Goal: Find specific page/section

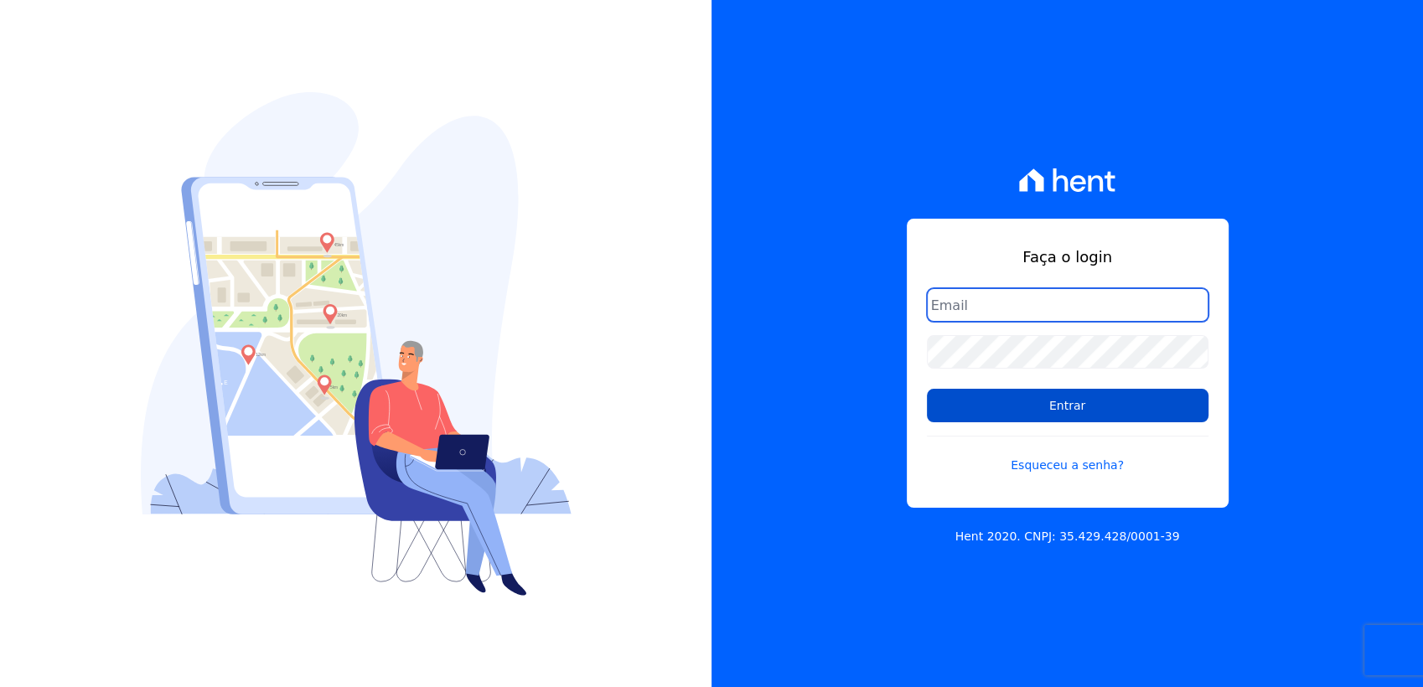
type input "[EMAIL_ADDRESS][DOMAIN_NAME]"
click at [1054, 397] on input "Entrar" at bounding box center [1068, 406] width 282 height 34
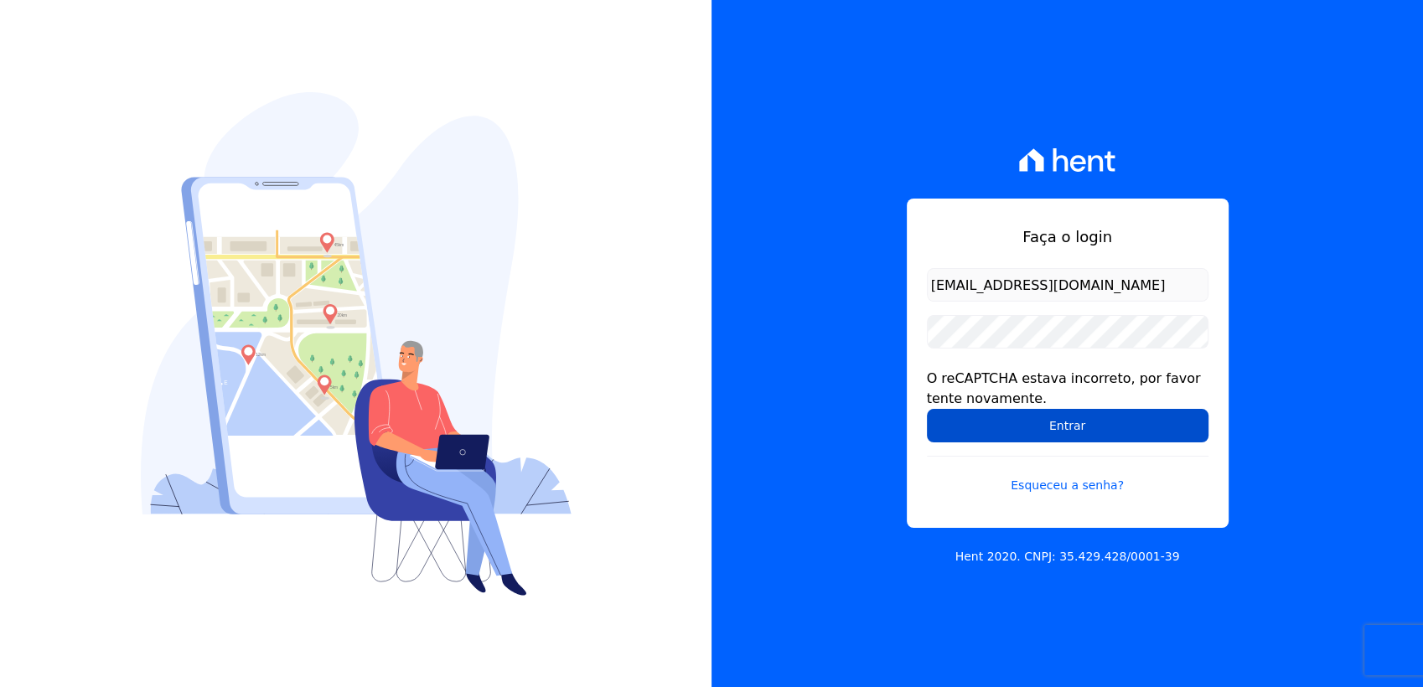
click at [989, 426] on input "Entrar" at bounding box center [1068, 426] width 282 height 34
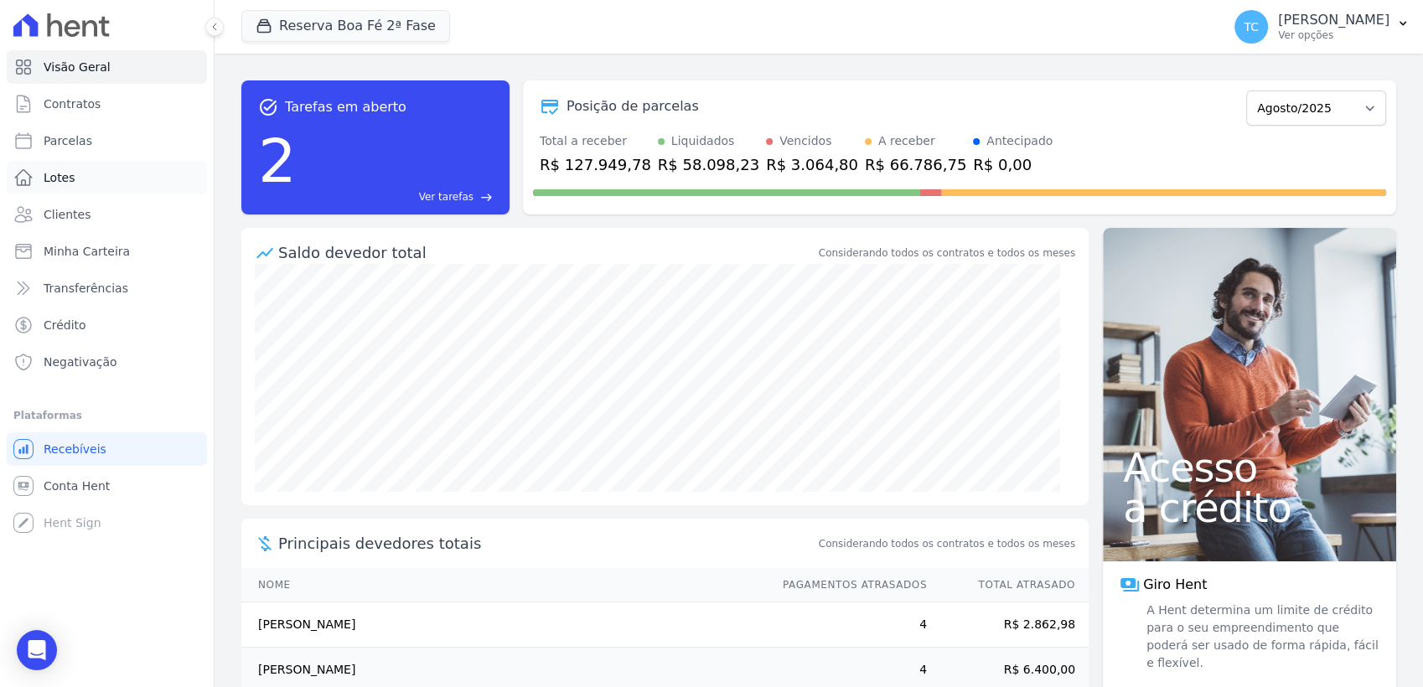
click at [57, 190] on link "Lotes" at bounding box center [107, 178] width 200 height 34
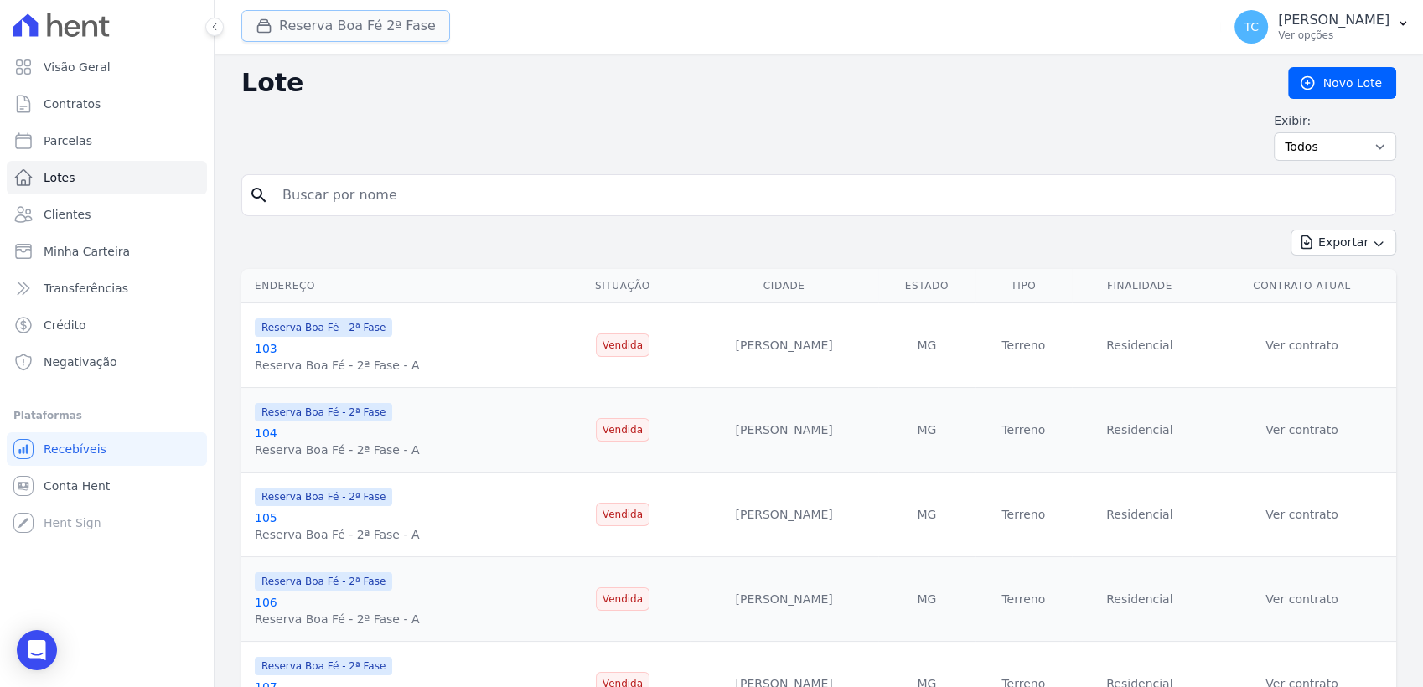
click at [345, 39] on button "Reserva Boa Fé 2ª Fase" at bounding box center [345, 26] width 209 height 32
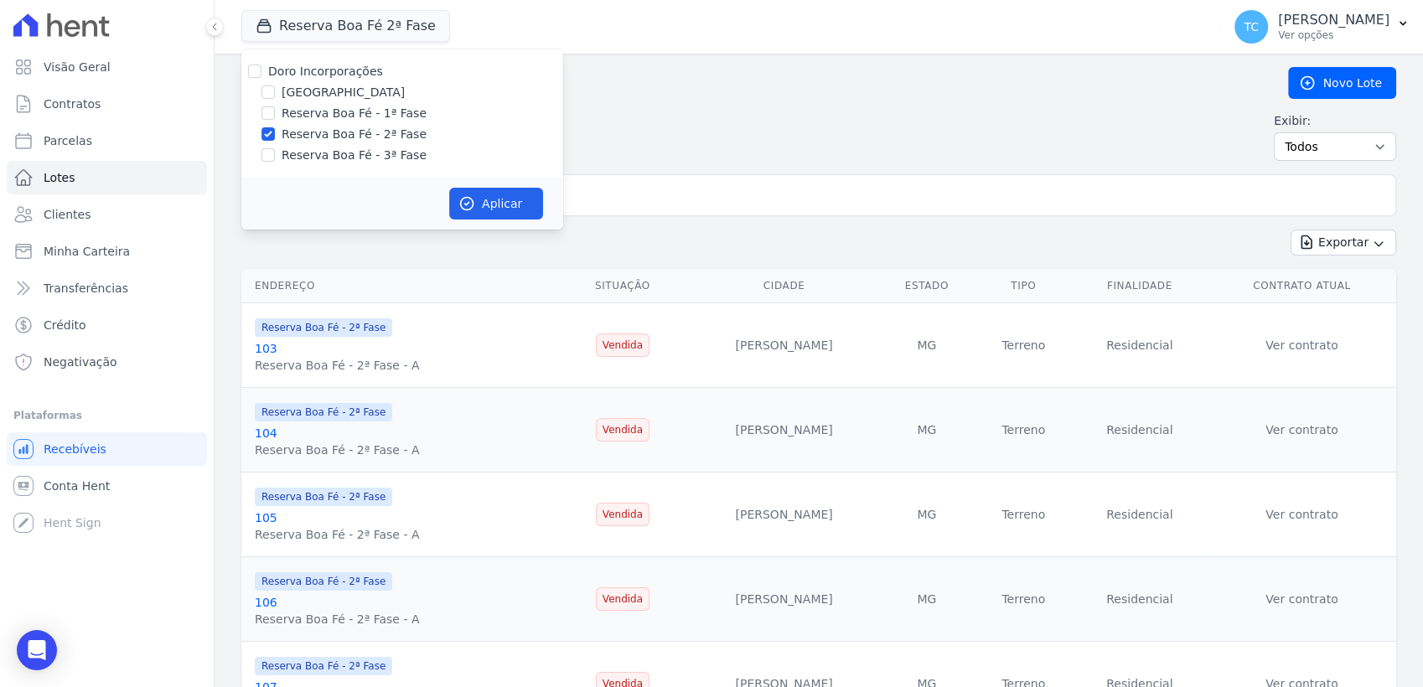
click at [270, 74] on label "Doro Incorporações" at bounding box center [325, 71] width 115 height 13
click at [261, 74] on input "Doro Incorporações" at bounding box center [254, 71] width 13 height 13
checkbox input "true"
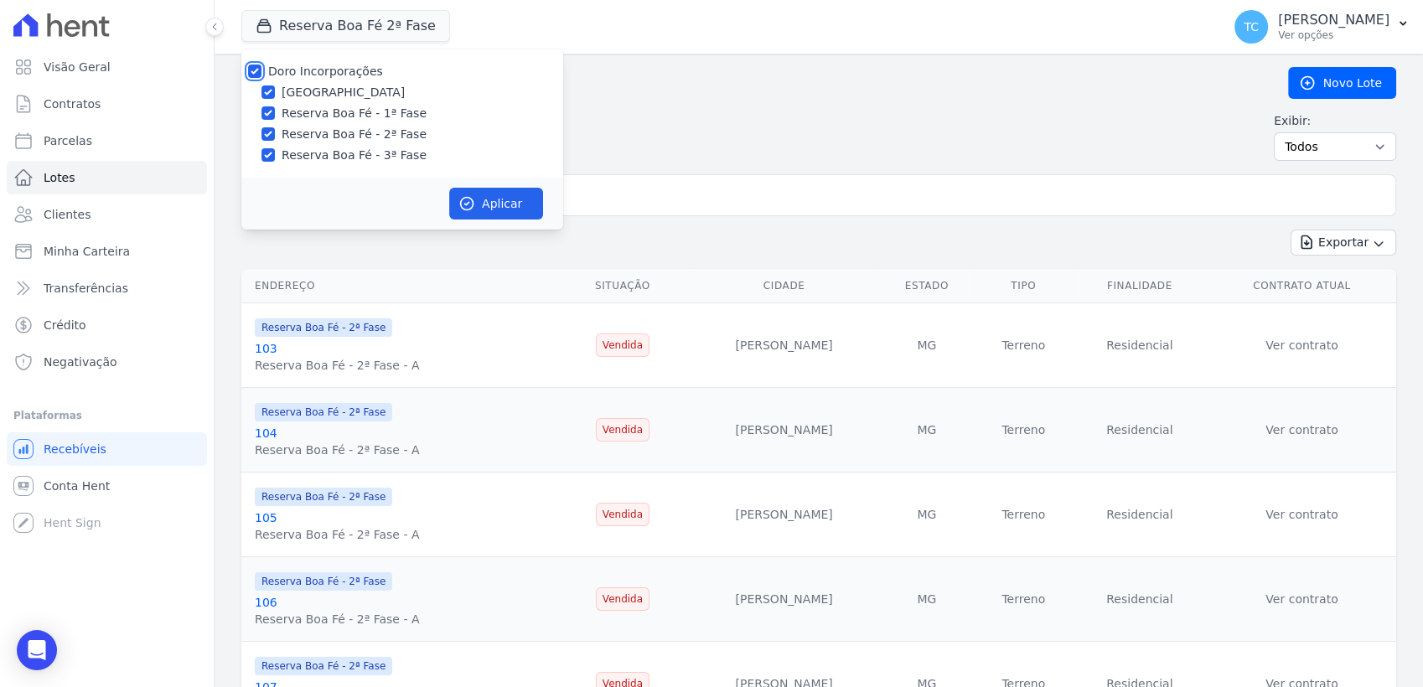
checkbox input "true"
click at [503, 191] on button "Aplicar" at bounding box center [496, 204] width 94 height 32
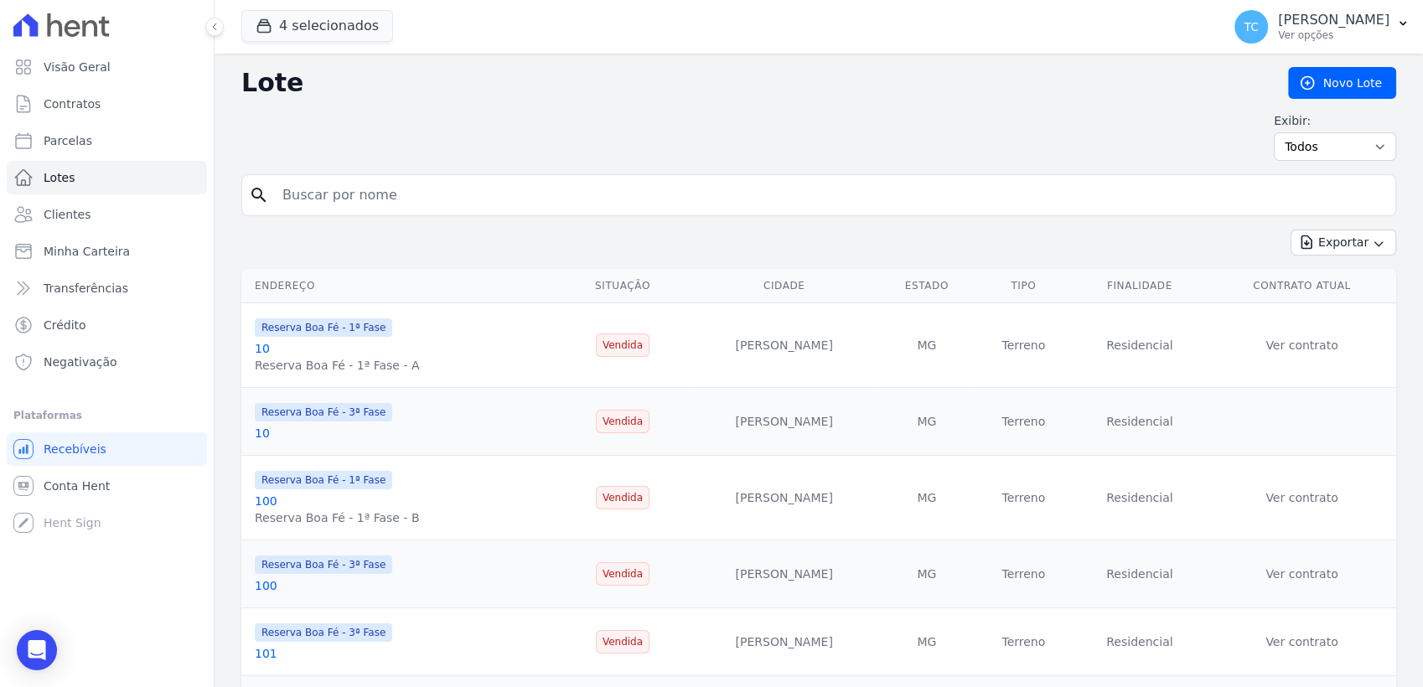
click at [634, 188] on input "search" at bounding box center [830, 196] width 1116 height 34
type input "15"
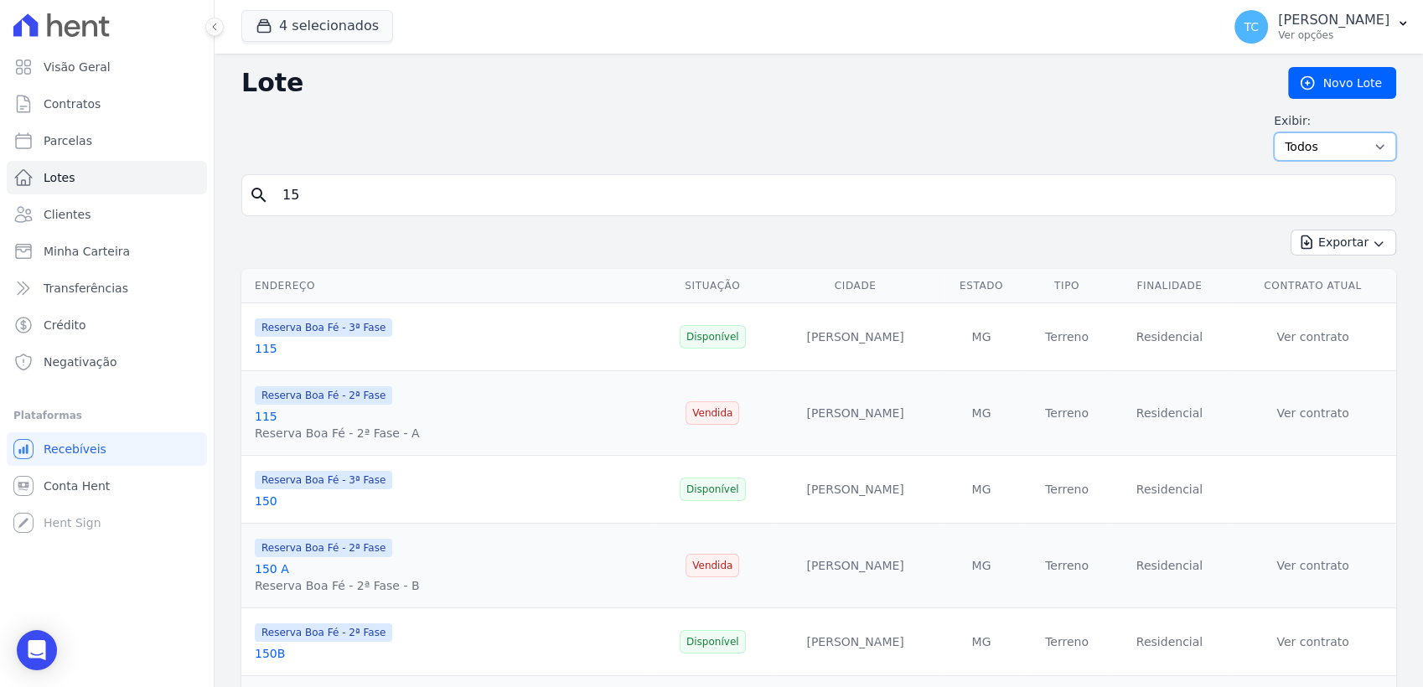
click at [1345, 148] on select "Todos Disponíveis Vendidas Reservadas Indisponíveis" at bounding box center [1335, 146] width 122 height 28
click at [1150, 122] on div "Exibir: Todos Disponíveis Vendidas Reservadas Indisponíveis" at bounding box center [818, 136] width 1155 height 49
